Goal: Information Seeking & Learning: Check status

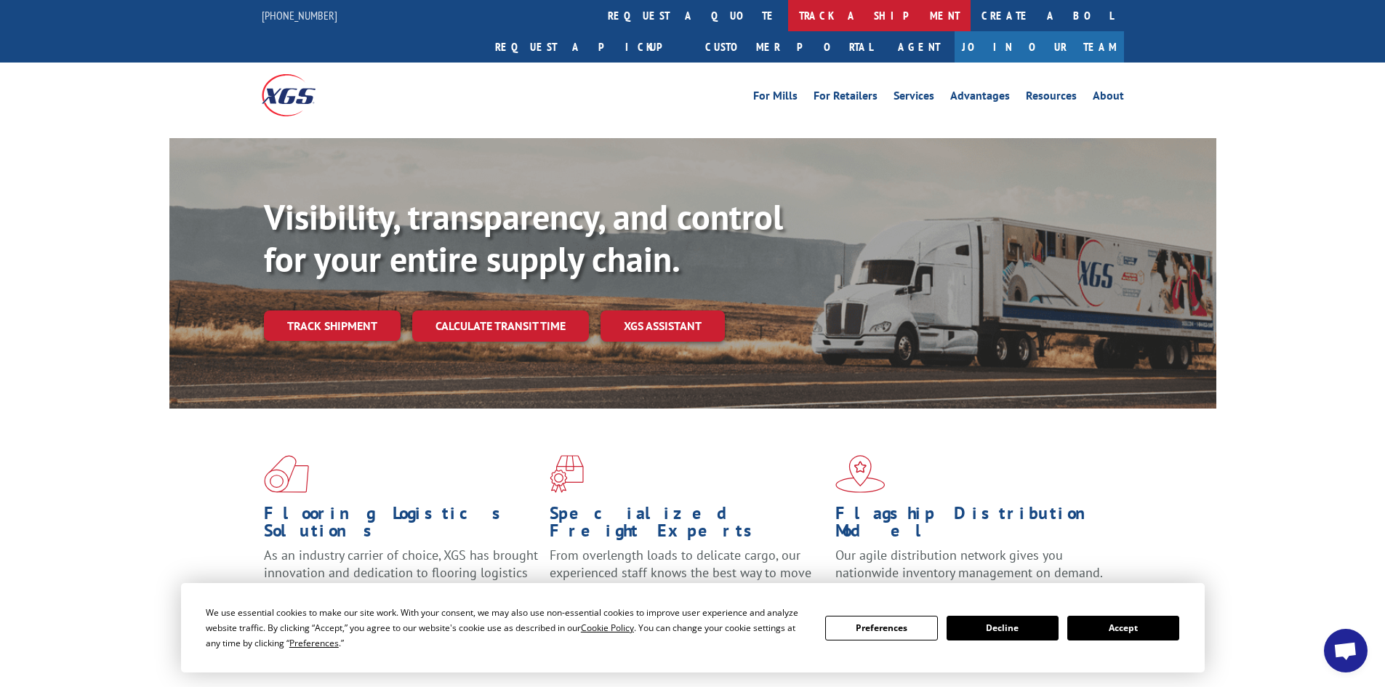
click at [788, 22] on link "track a shipment" at bounding box center [879, 15] width 182 height 31
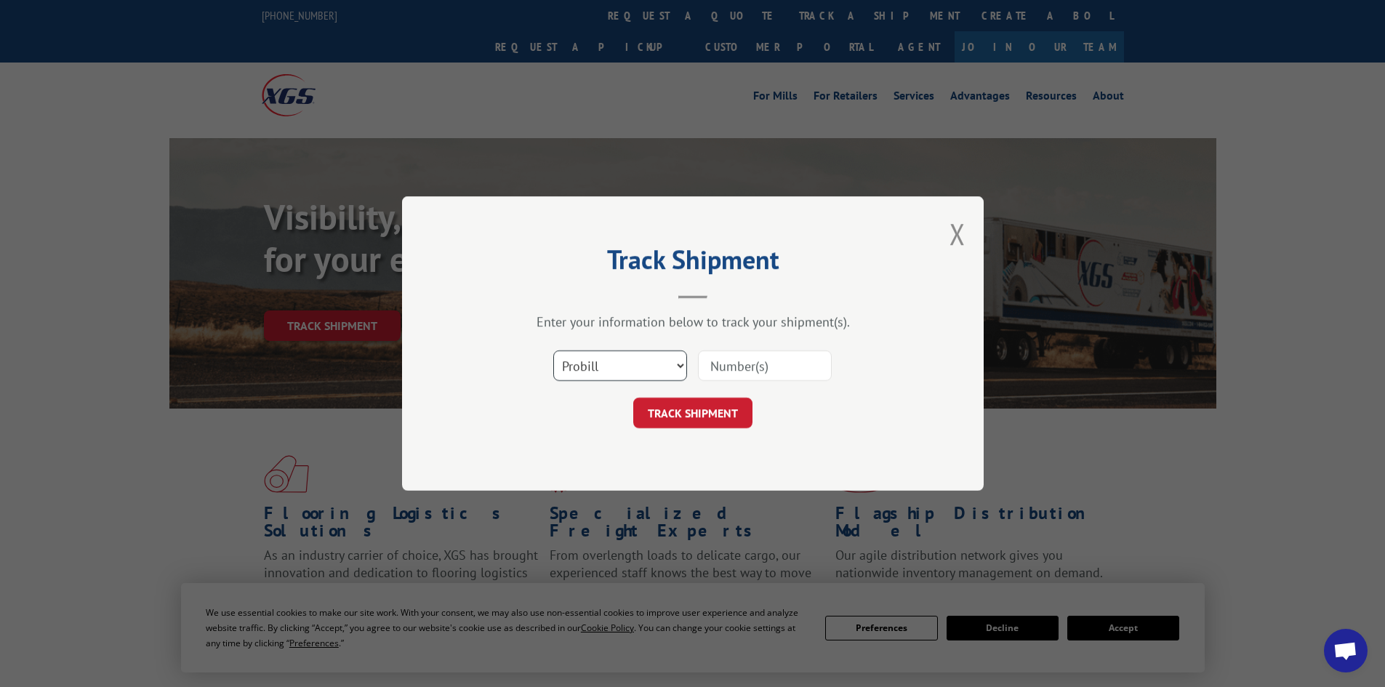
click at [646, 358] on select "Select category... Probill BOL PO" at bounding box center [620, 365] width 134 height 31
select select "bol"
click at [553, 350] on select "Select category... Probill BOL PO" at bounding box center [620, 365] width 134 height 31
paste input "17323501"
type input "17323501"
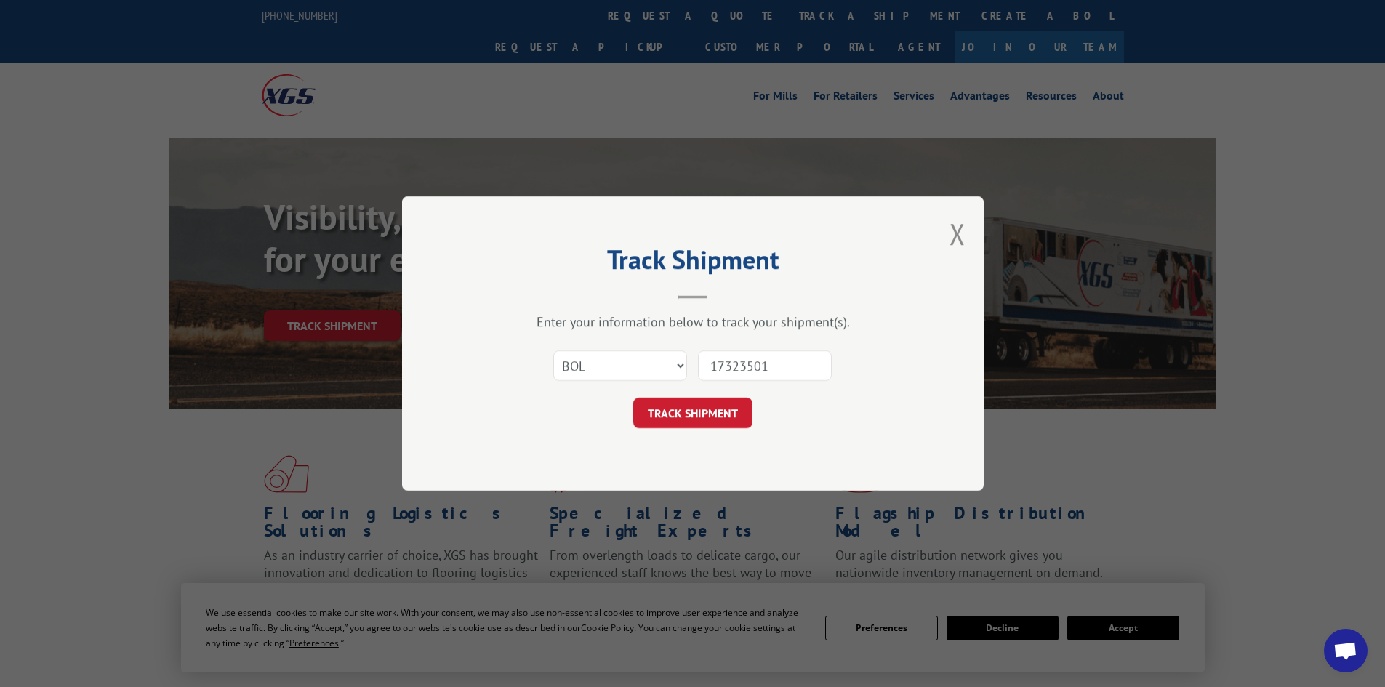
click at [673, 417] on button "TRACK SHIPMENT" at bounding box center [692, 413] width 119 height 31
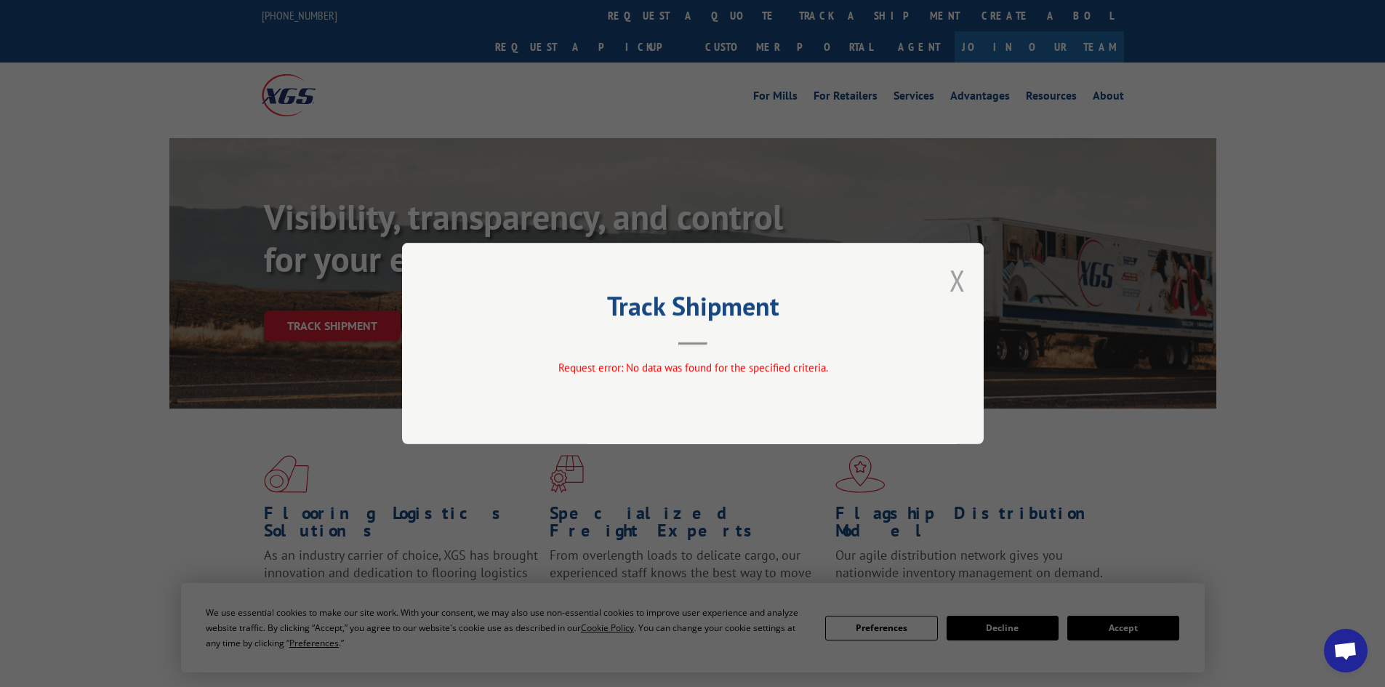
click at [954, 289] on button "Close modal" at bounding box center [957, 280] width 16 height 39
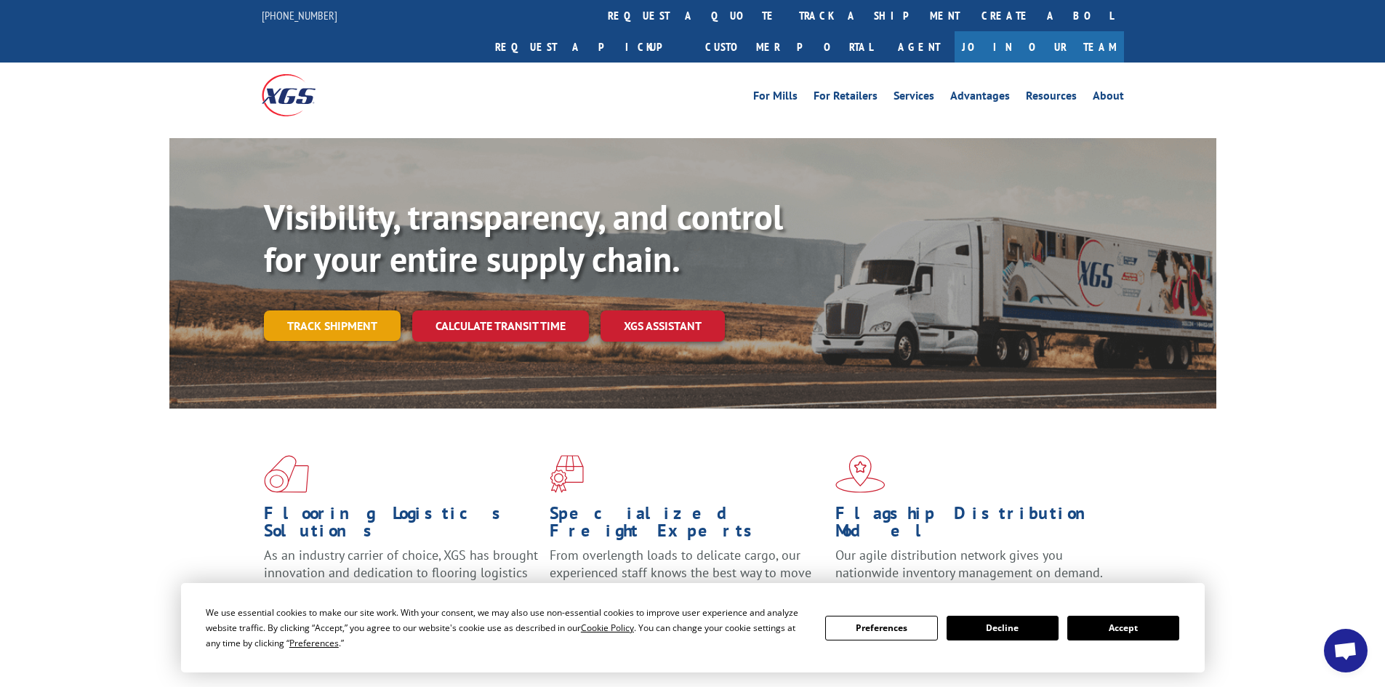
click at [321, 310] on link "Track shipment" at bounding box center [332, 325] width 137 height 31
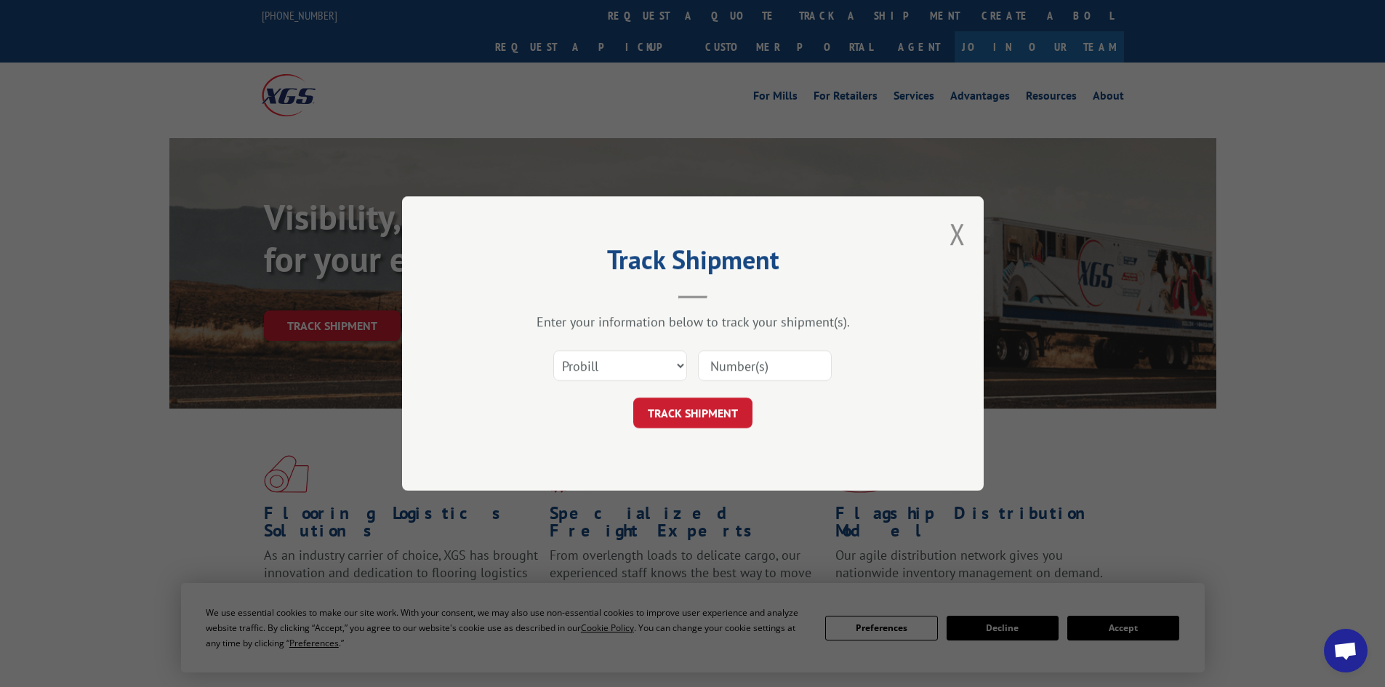
click at [747, 370] on input at bounding box center [765, 365] width 134 height 31
paste input "17323501"
type input "17323501"
click at [722, 401] on button "TRACK SHIPMENT" at bounding box center [692, 413] width 119 height 31
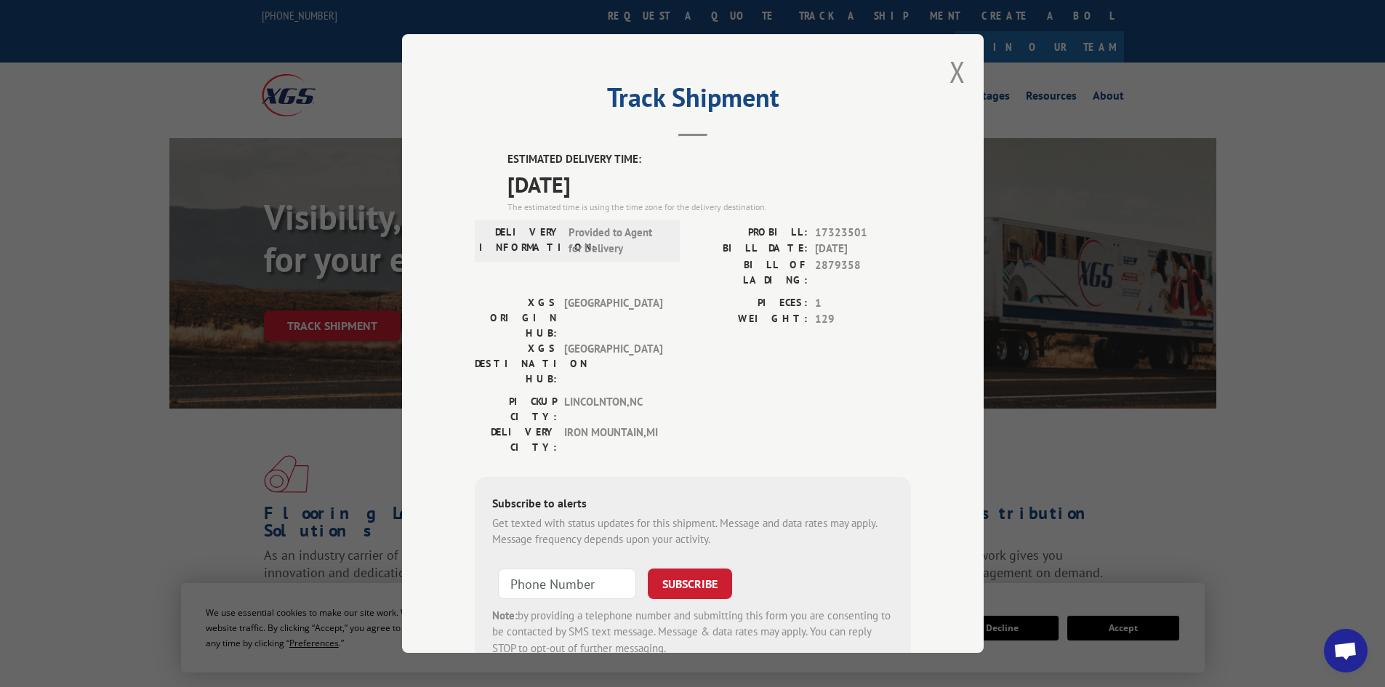
drag, startPoint x: 495, startPoint y: 153, endPoint x: 640, endPoint y: 186, distance: 149.0
click at [640, 186] on div "ESTIMATED DELIVERY TIME: [DATE] The estimated time is using the time zone for t…" at bounding box center [693, 412] width 436 height 523
click at [640, 186] on span "[DATE]" at bounding box center [708, 184] width 403 height 33
